Goal: Find specific page/section

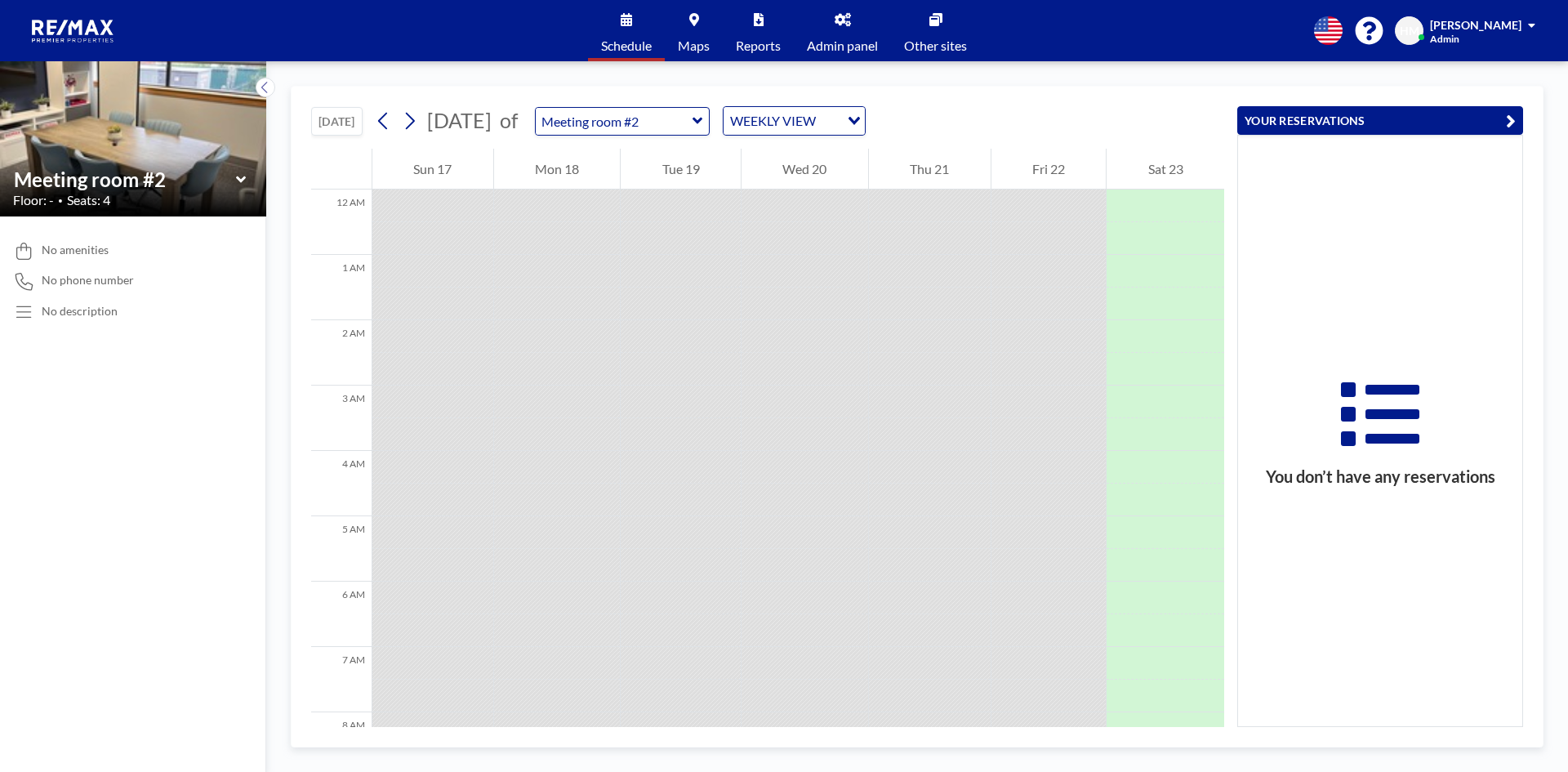
scroll to position [621, 0]
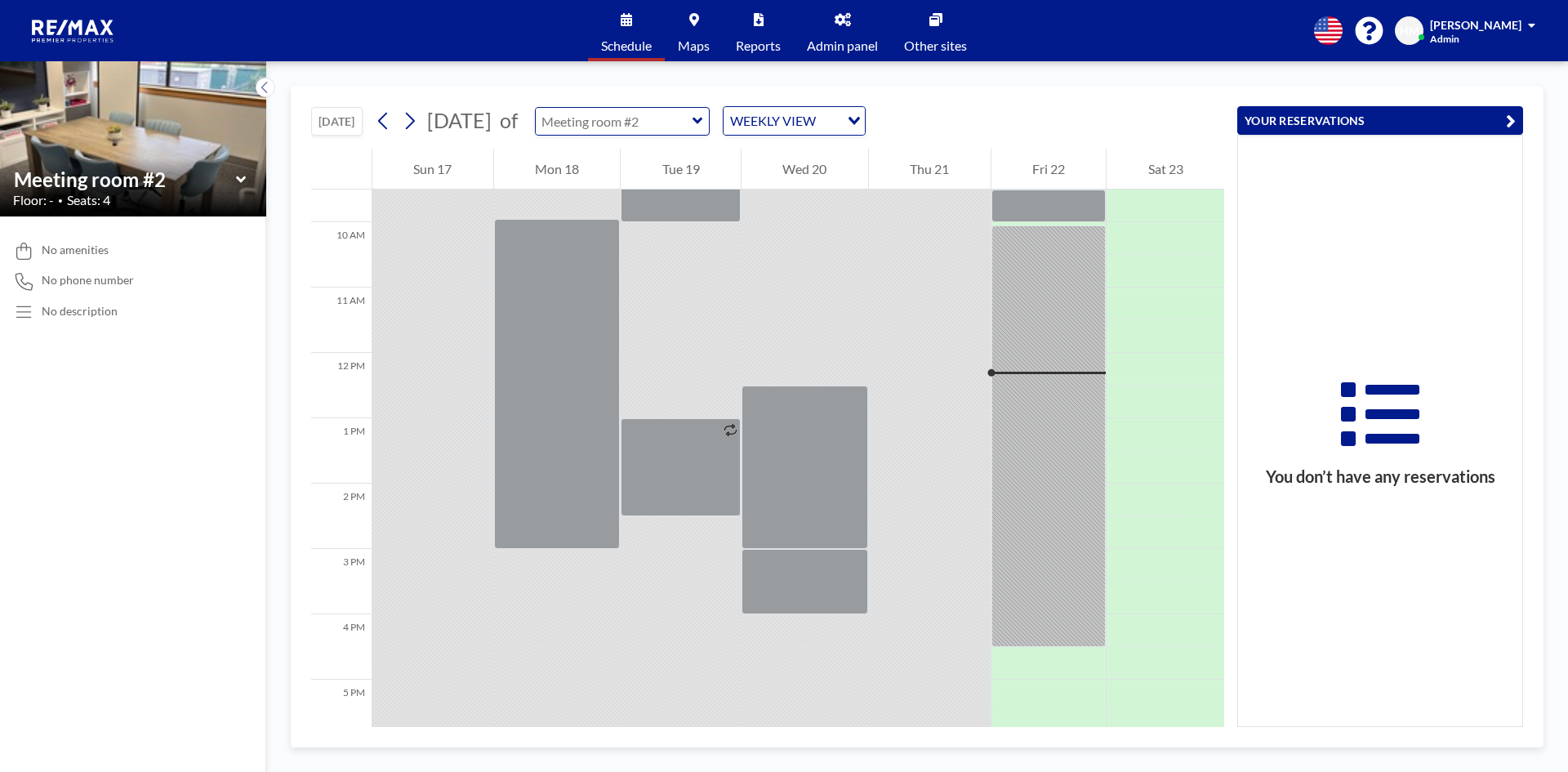
click at [692, 118] on input "text" at bounding box center [613, 121] width 157 height 27
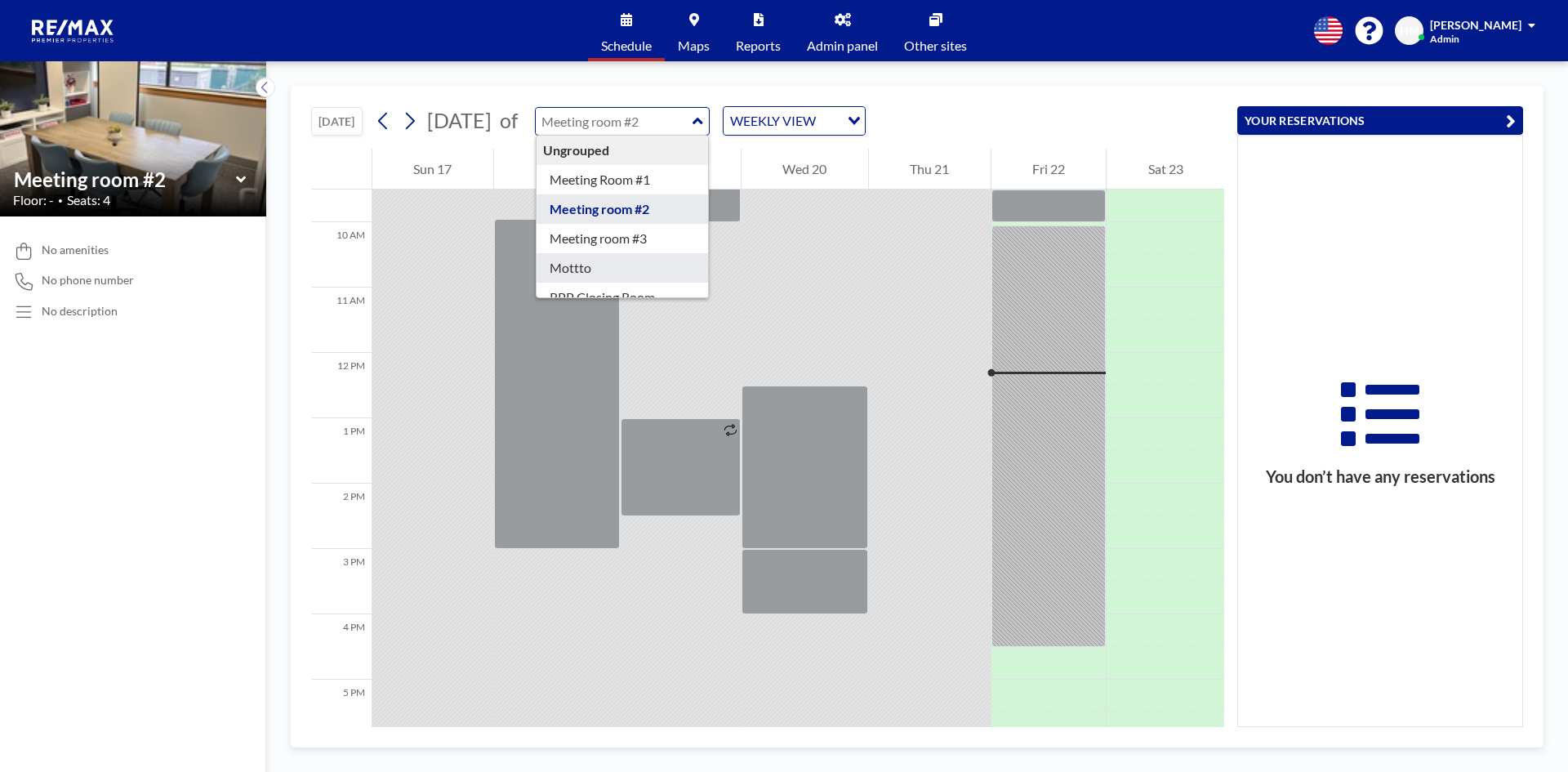
scroll to position [53, 0]
type input "RPP Closing Room"
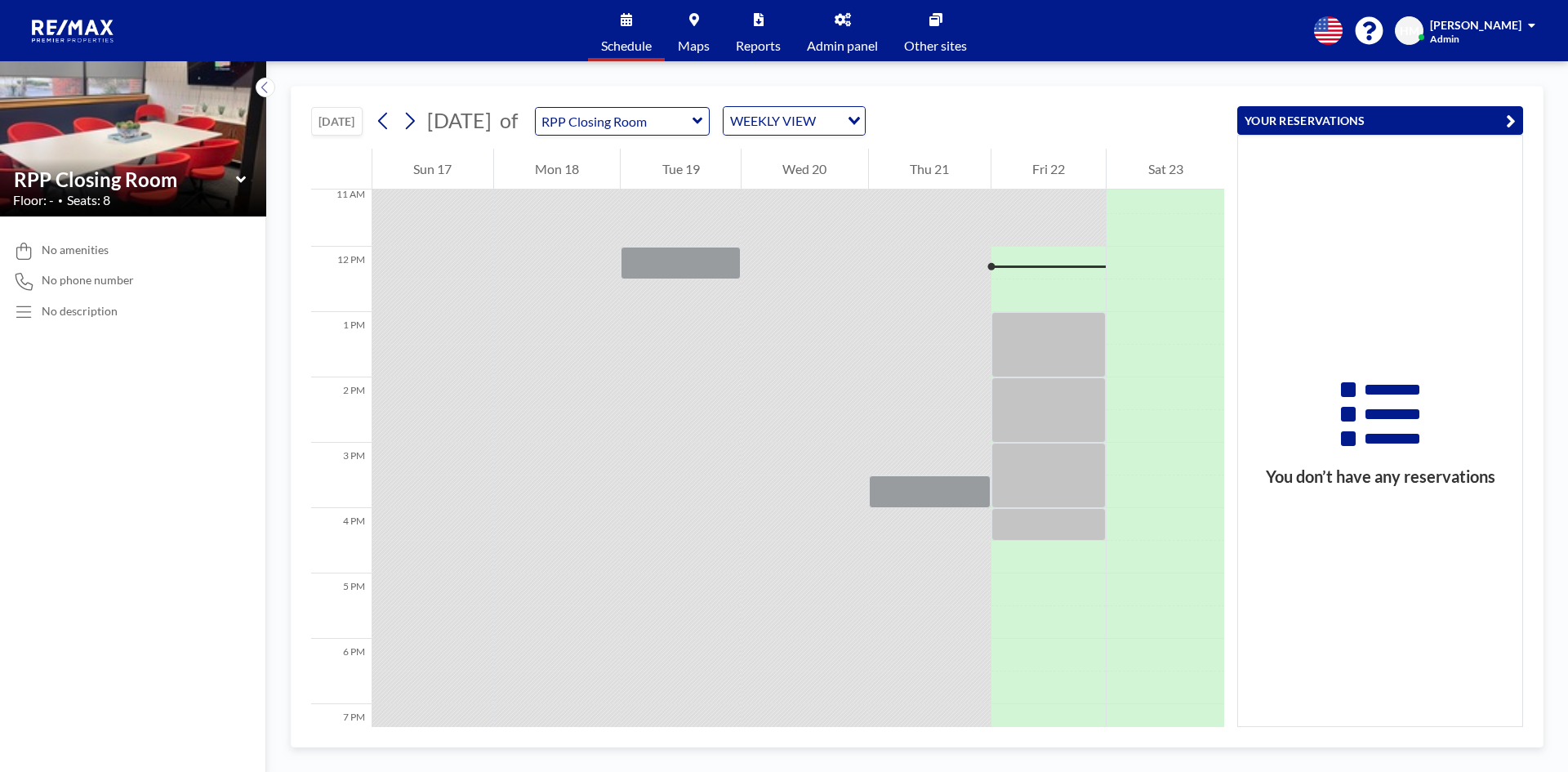
scroll to position [751, 0]
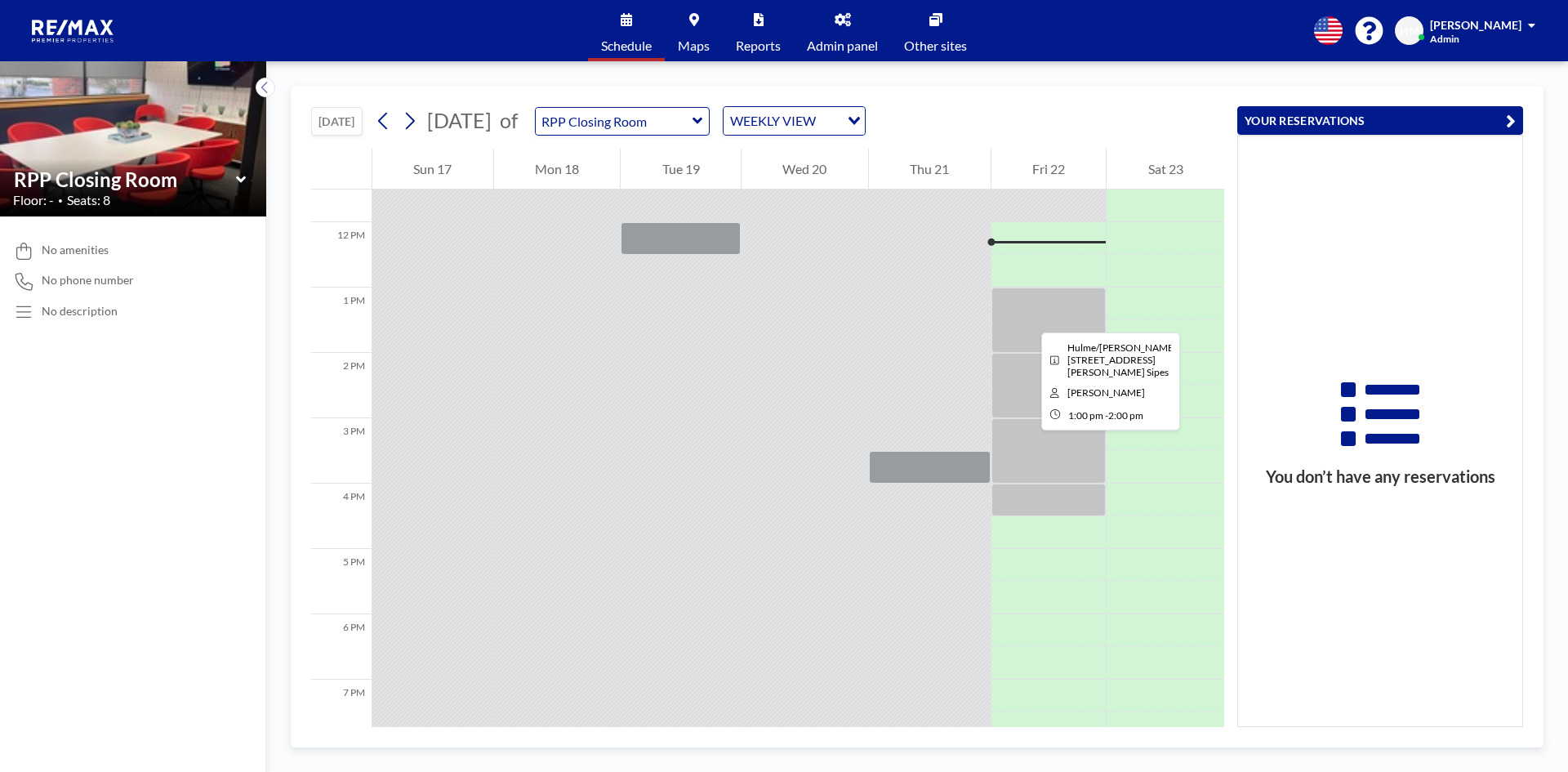
click at [1028, 317] on div at bounding box center [1049, 321] width 115 height 66
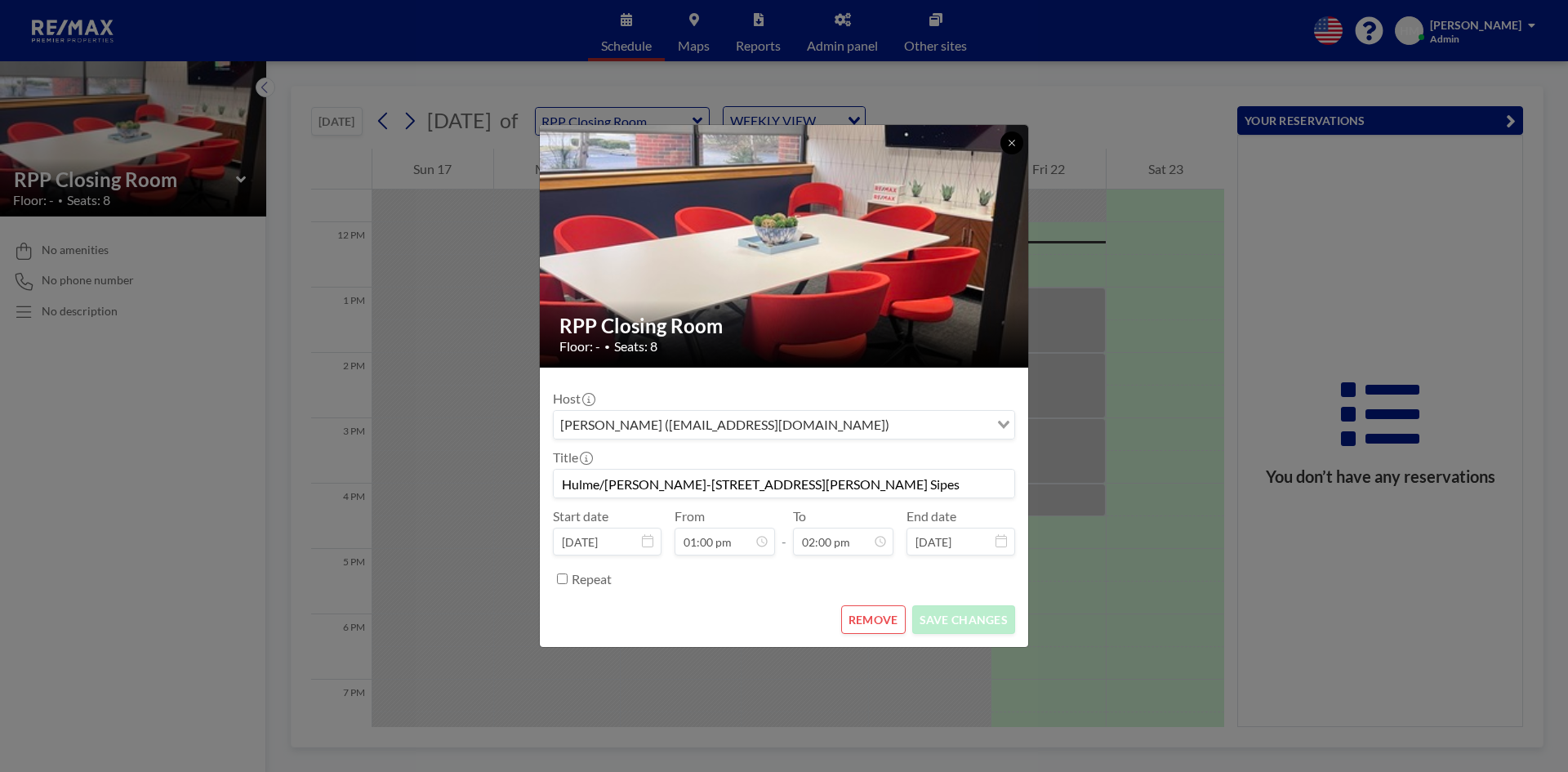
click at [1007, 140] on icon at bounding box center [1012, 143] width 10 height 10
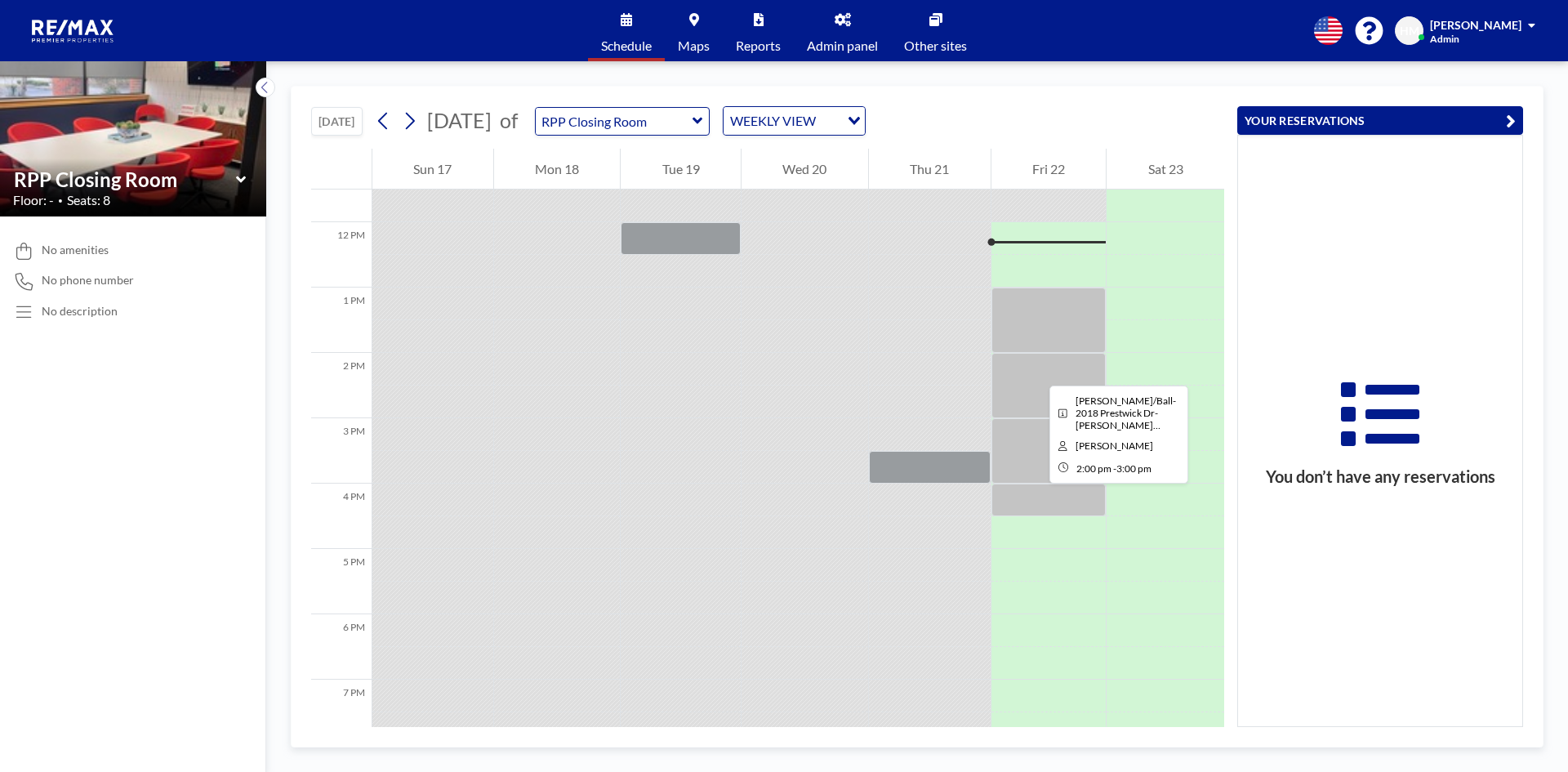
click at [1037, 371] on div at bounding box center [1049, 386] width 115 height 66
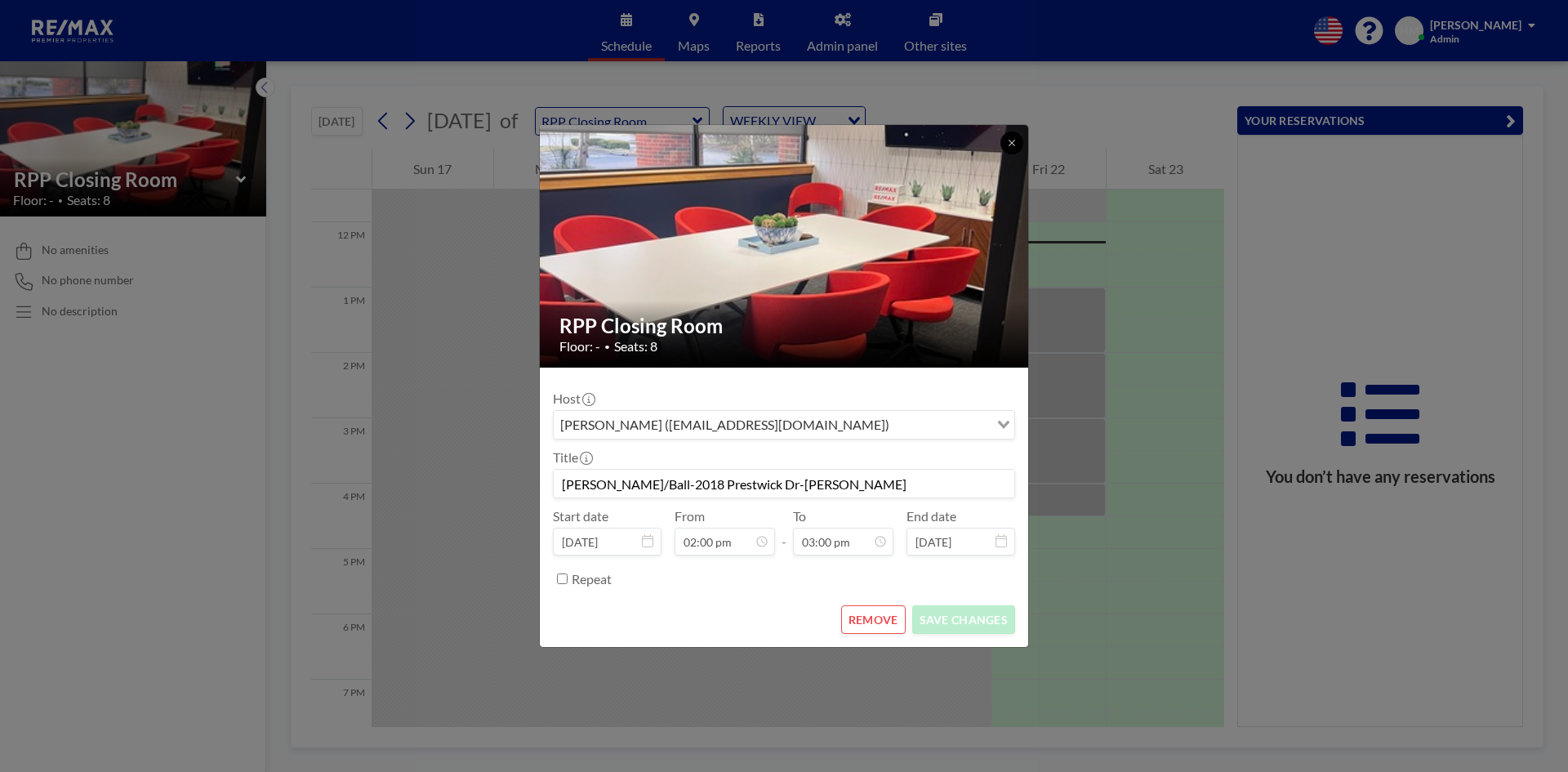
click at [1005, 148] on button at bounding box center [1012, 143] width 23 height 23
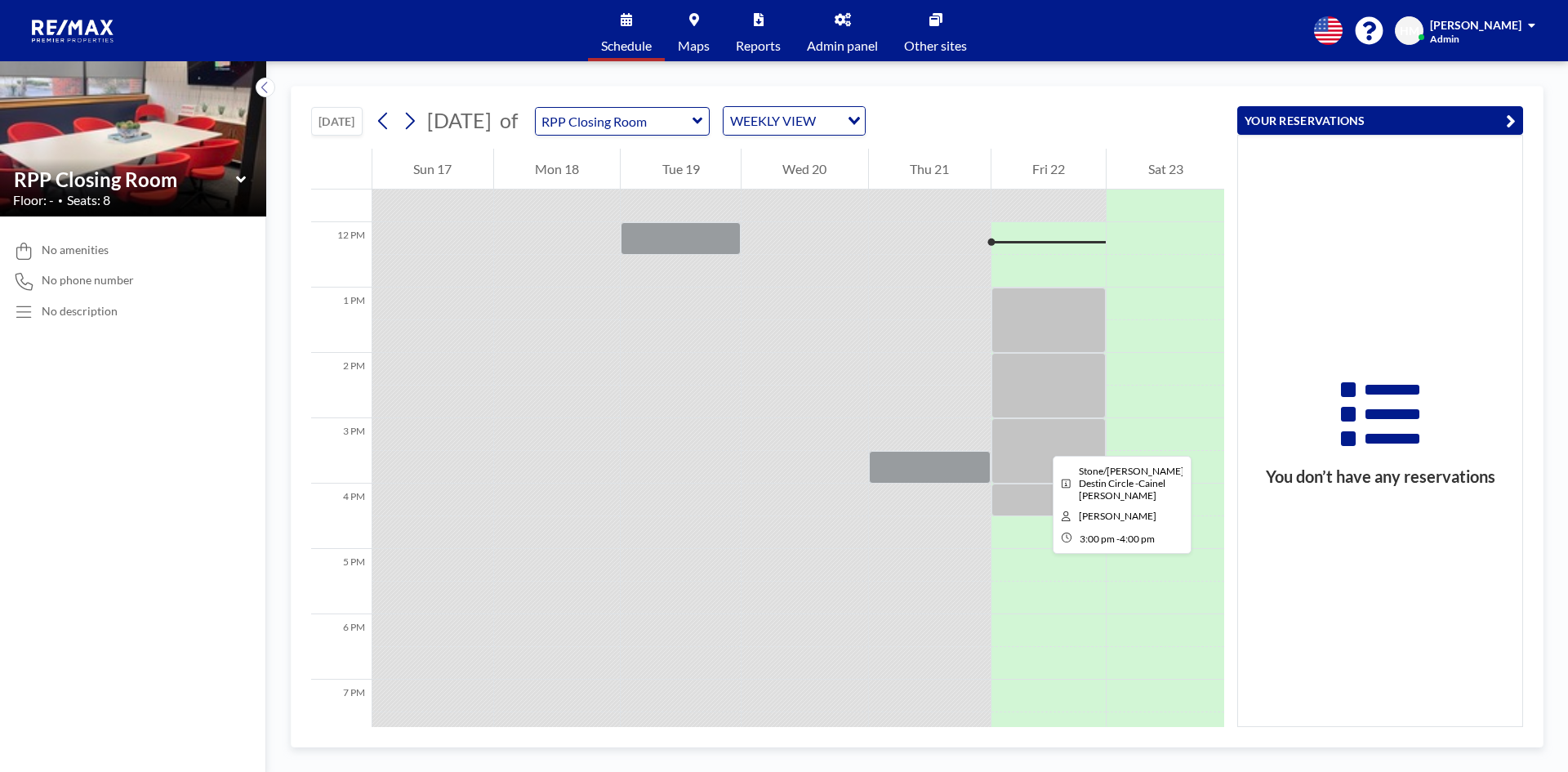
click at [1040, 441] on div at bounding box center [1049, 451] width 115 height 66
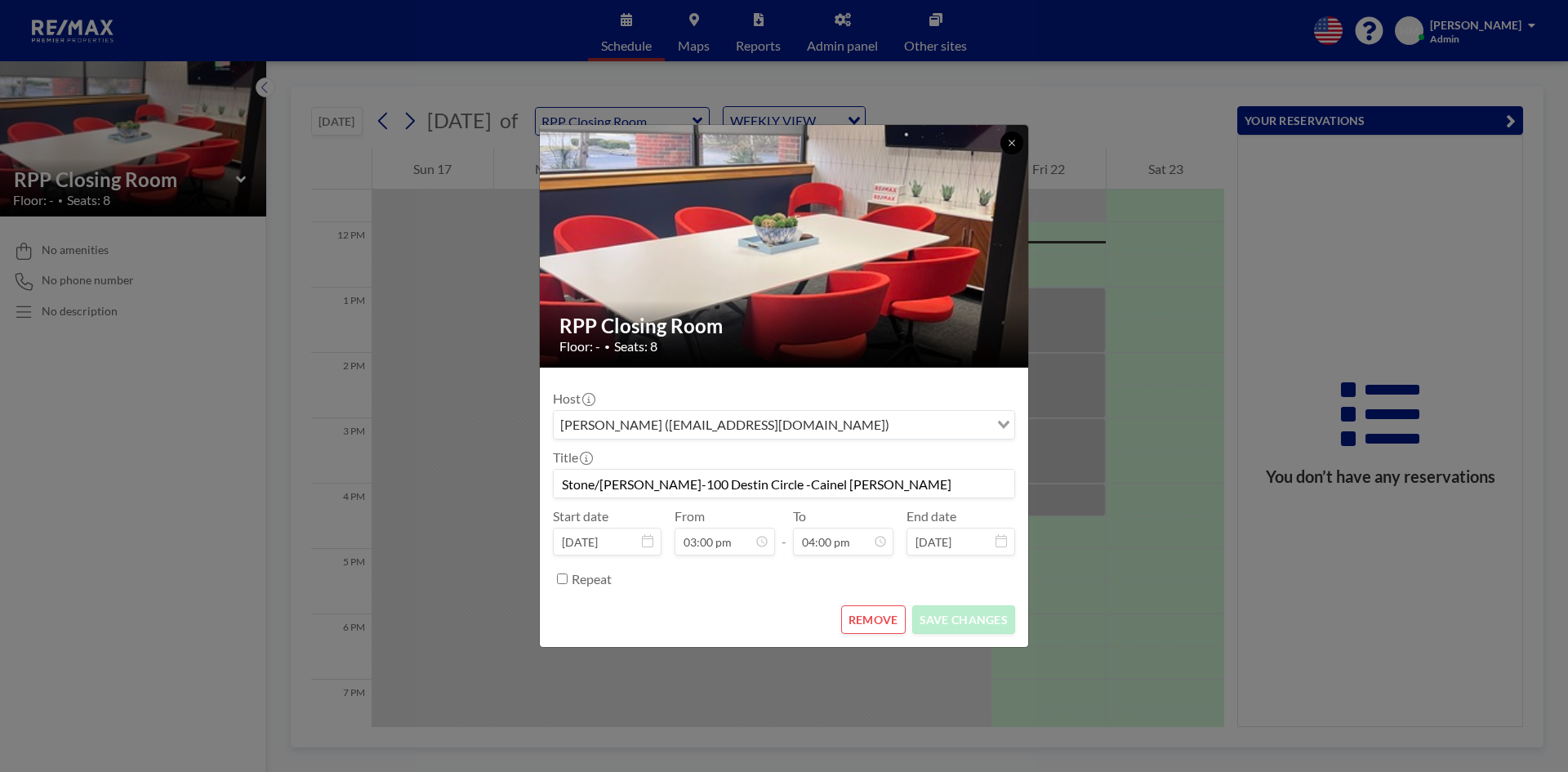
click at [1011, 145] on icon at bounding box center [1012, 143] width 10 height 10
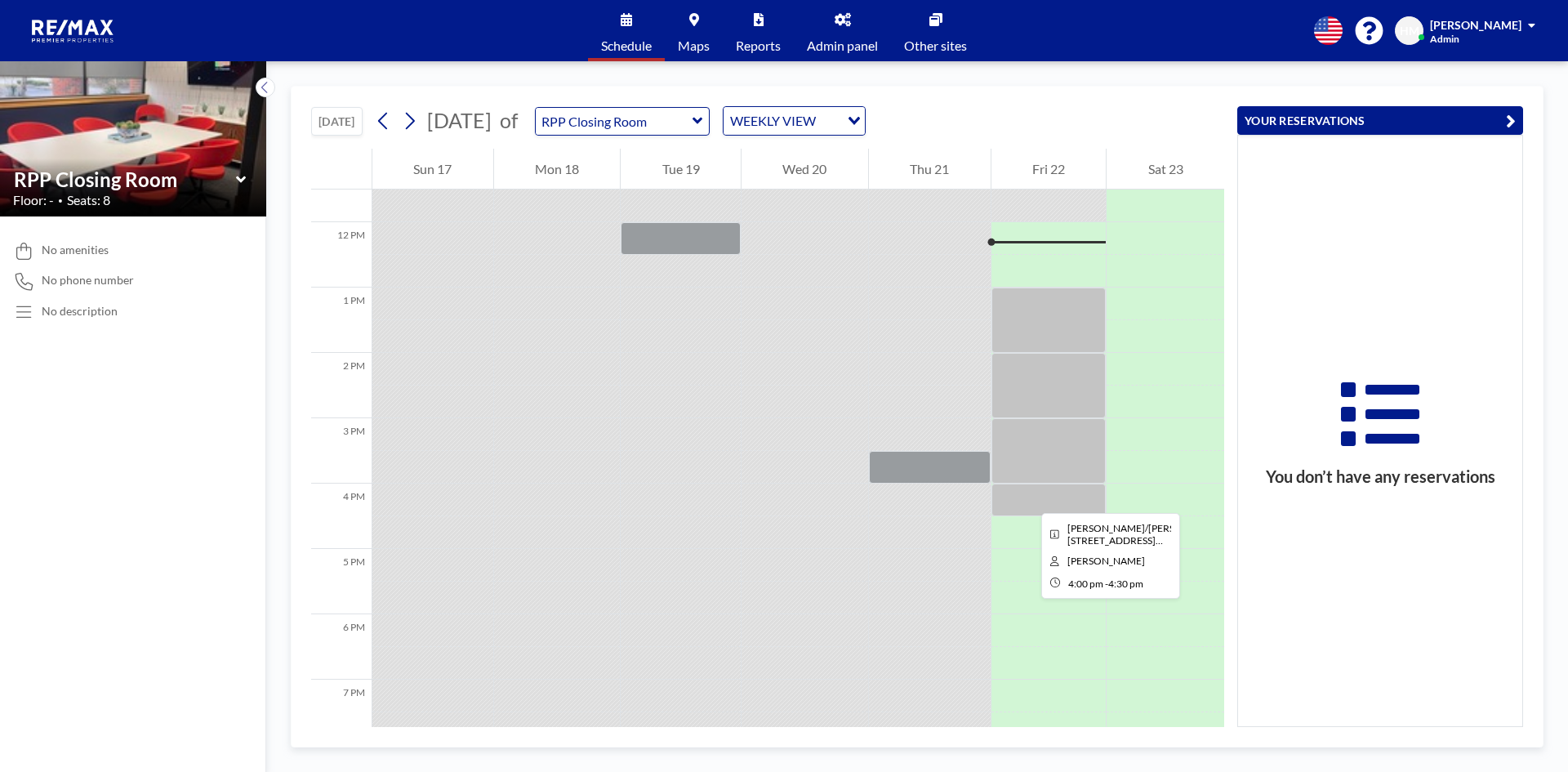
click at [1028, 498] on div at bounding box center [1049, 500] width 115 height 33
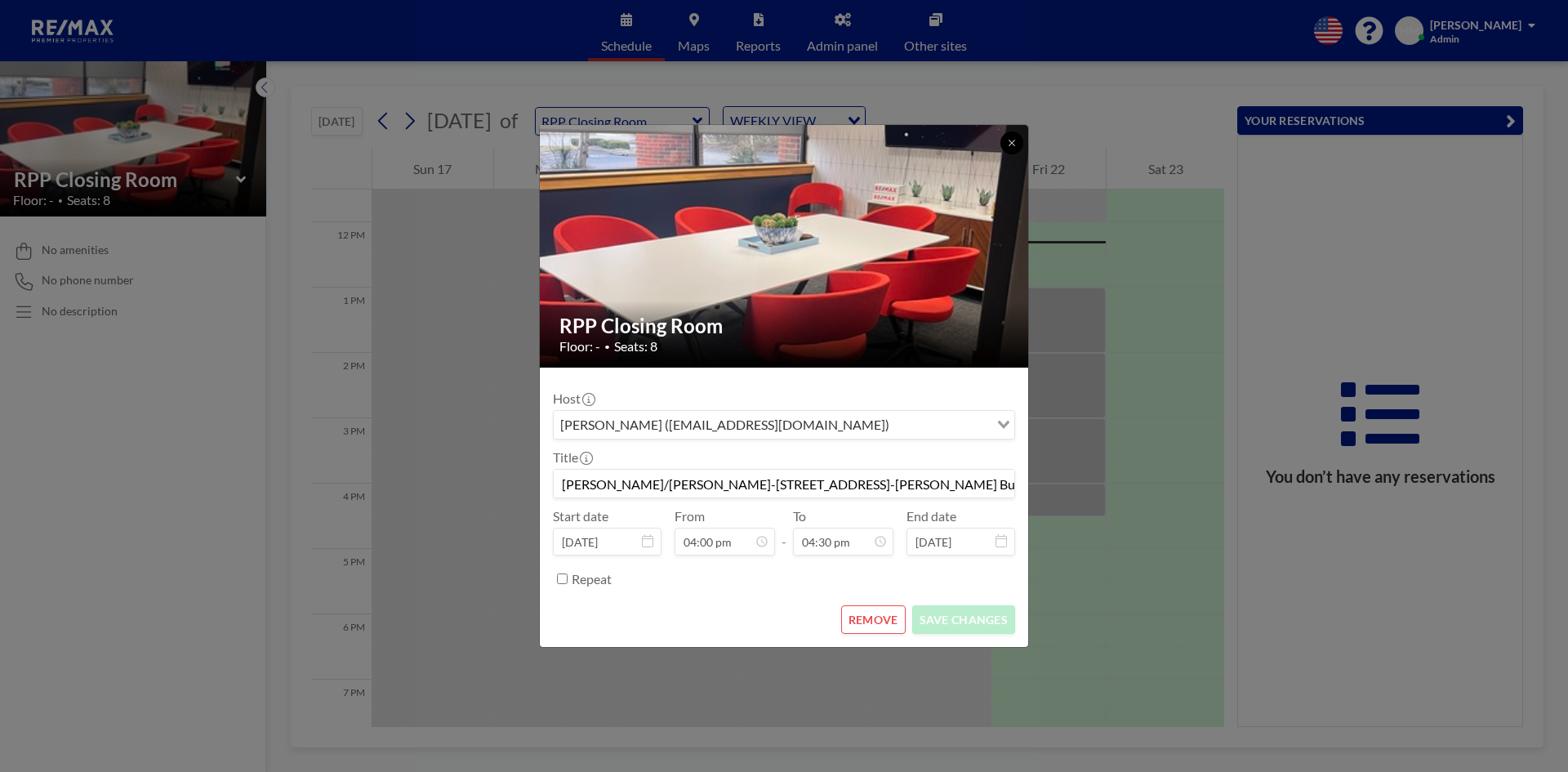
click at [1008, 145] on icon at bounding box center [1012, 143] width 10 height 10
